Goal: Task Accomplishment & Management: Complete application form

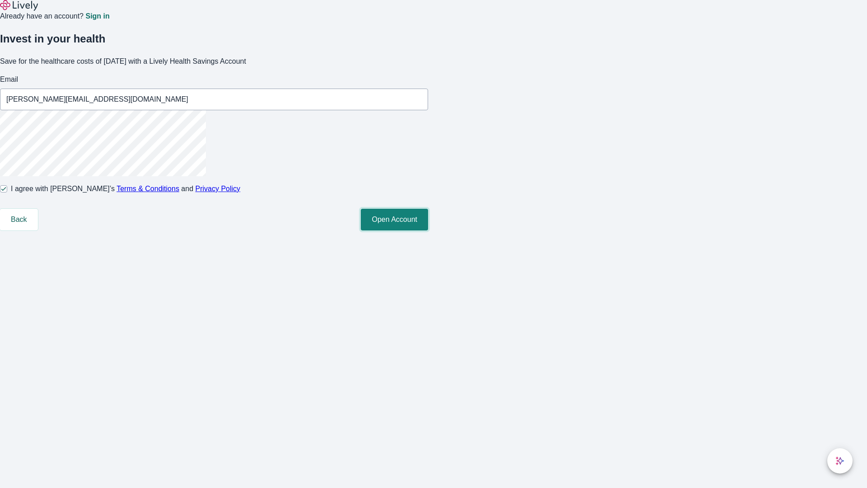
click at [428, 230] on button "Open Account" at bounding box center [394, 220] width 67 height 22
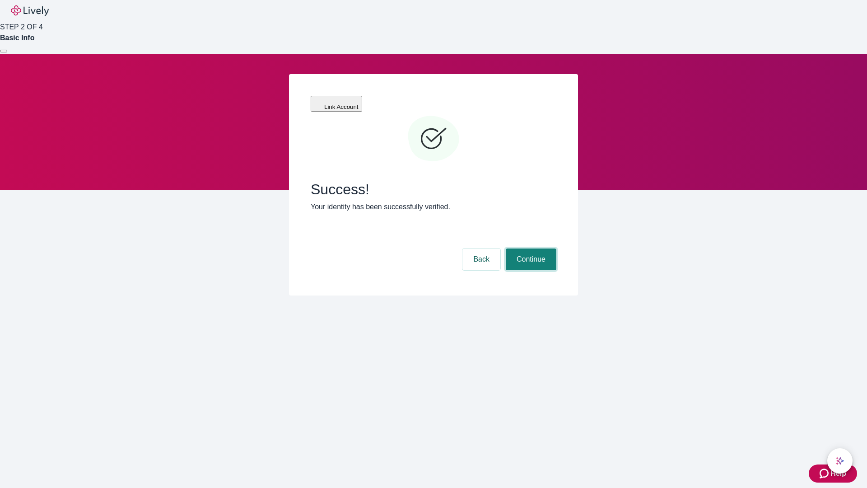
click at [529, 248] on button "Continue" at bounding box center [531, 259] width 51 height 22
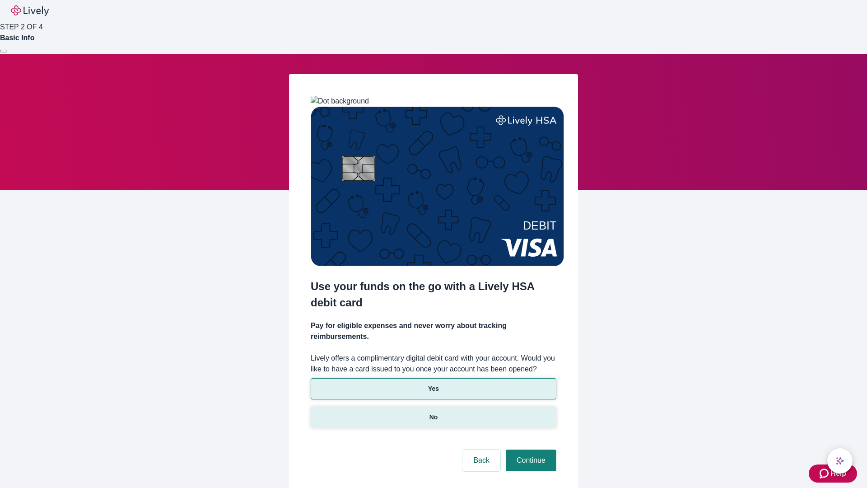
click at [433, 412] on p "No" at bounding box center [433, 416] width 9 height 9
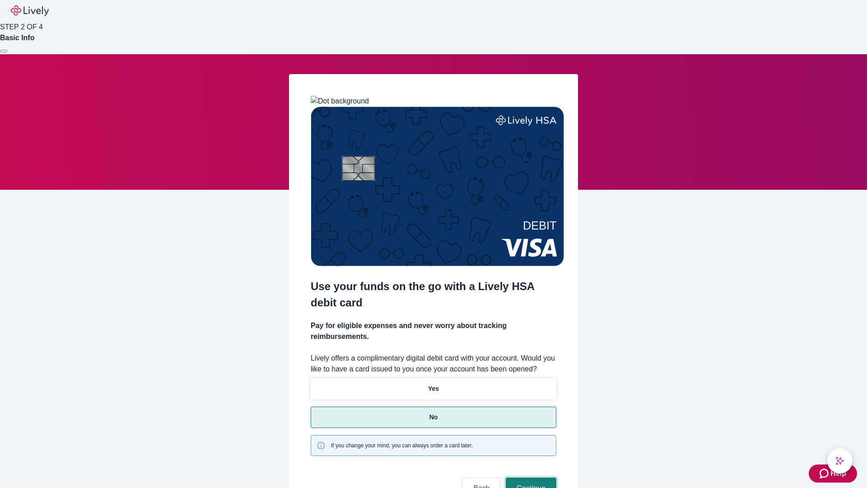
click at [529, 477] on button "Continue" at bounding box center [531, 488] width 51 height 22
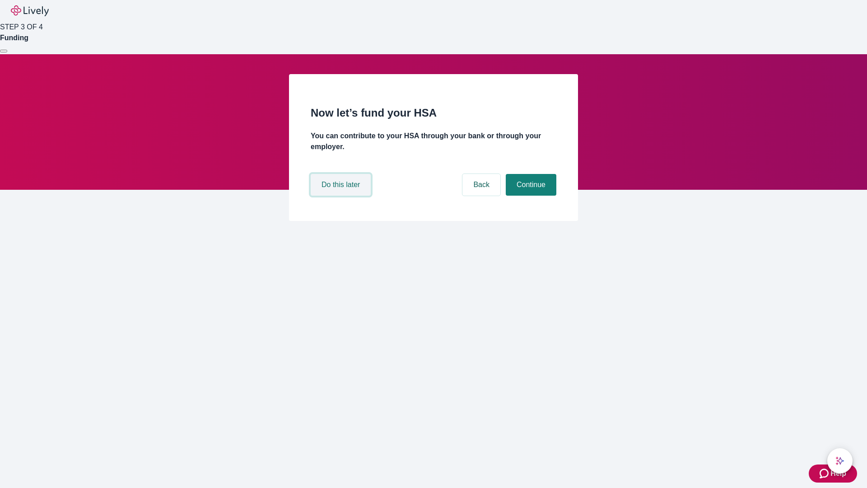
click at [342, 195] on button "Do this later" at bounding box center [341, 185] width 60 height 22
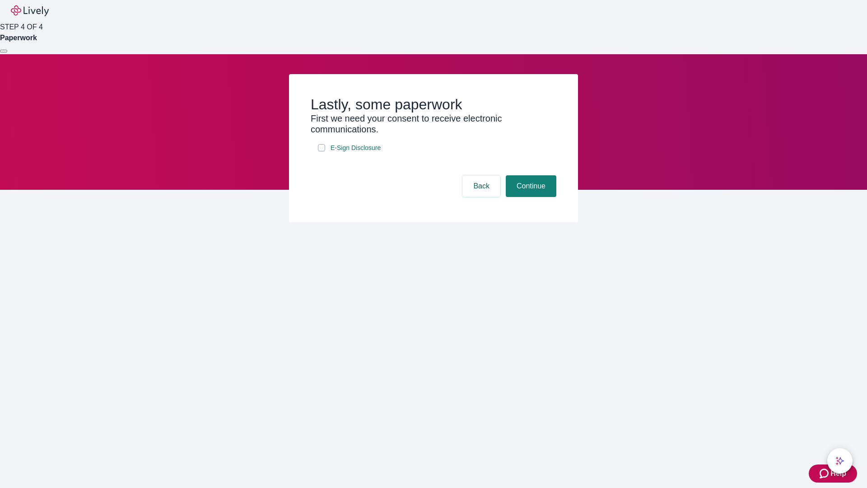
click at [321, 151] on input "E-Sign Disclosure" at bounding box center [321, 147] width 7 height 7
checkbox input "true"
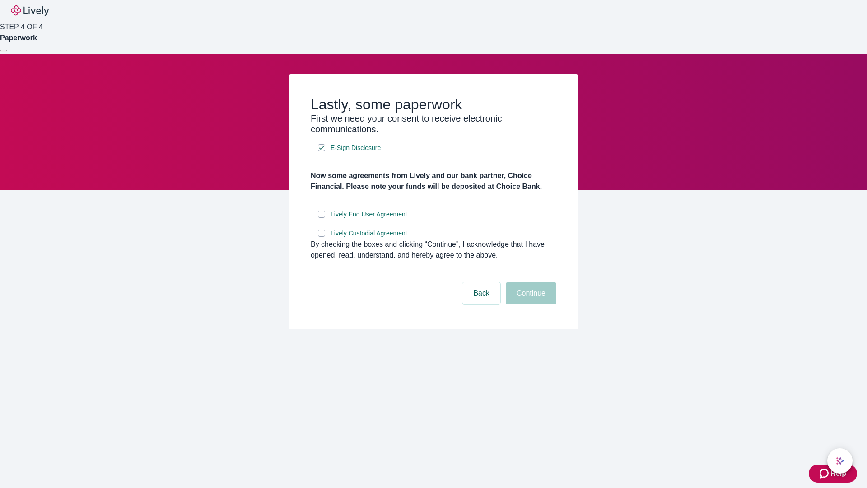
click at [321, 218] on input "Lively End User Agreement" at bounding box center [321, 213] width 7 height 7
checkbox input "true"
click at [321, 237] on input "Lively Custodial Agreement" at bounding box center [321, 232] width 7 height 7
checkbox input "true"
click at [529, 304] on button "Continue" at bounding box center [531, 293] width 51 height 22
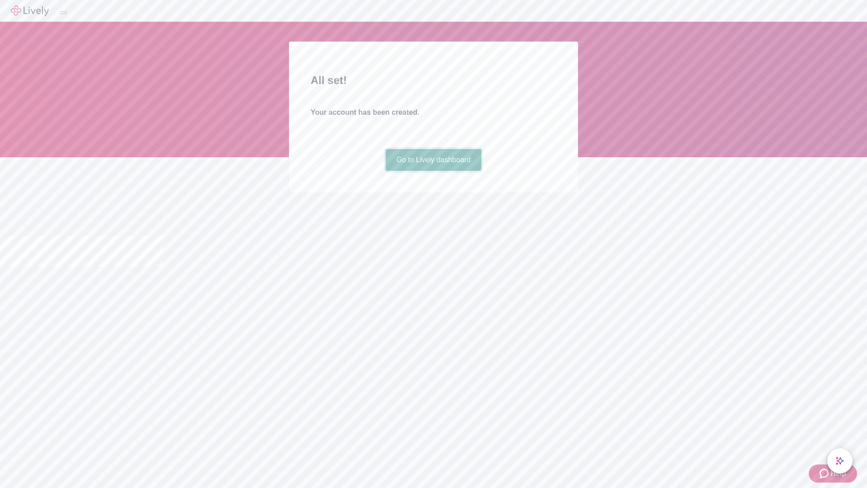
click at [433, 171] on link "Go to Lively dashboard" at bounding box center [434, 160] width 96 height 22
